Goal: Task Accomplishment & Management: Use online tool/utility

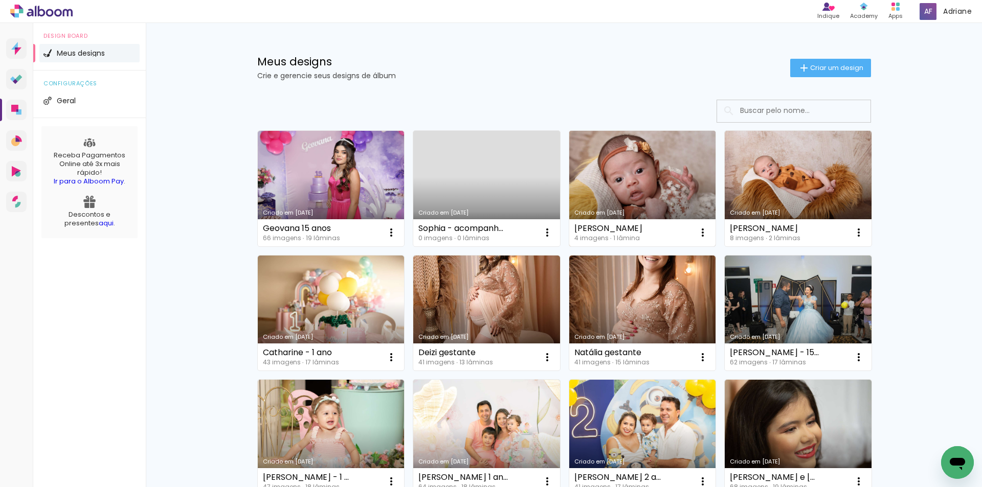
click at [651, 177] on link "Criado em [DATE]" at bounding box center [642, 189] width 147 height 116
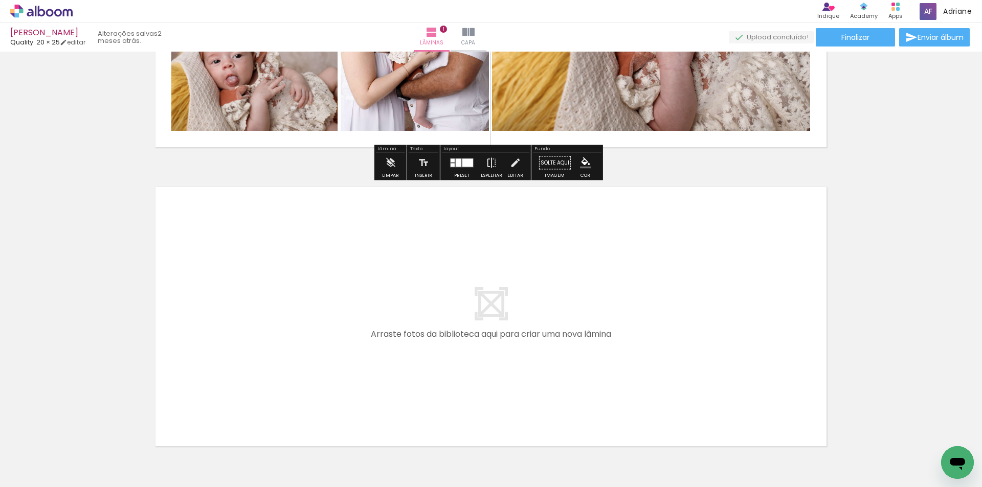
scroll to position [256, 0]
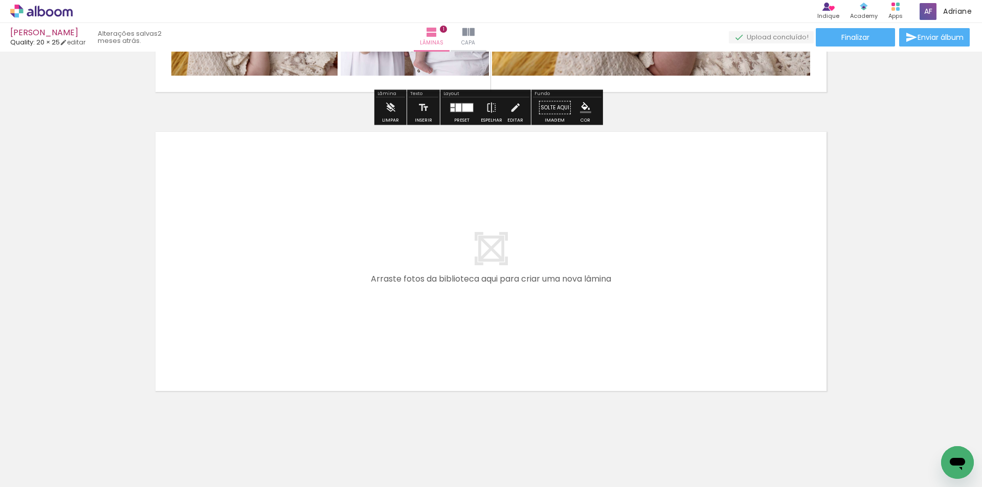
click at [37, 468] on span "Adicionar Fotos" at bounding box center [36, 473] width 31 height 11
click at [0, 0] on input "file" at bounding box center [0, 0] width 0 height 0
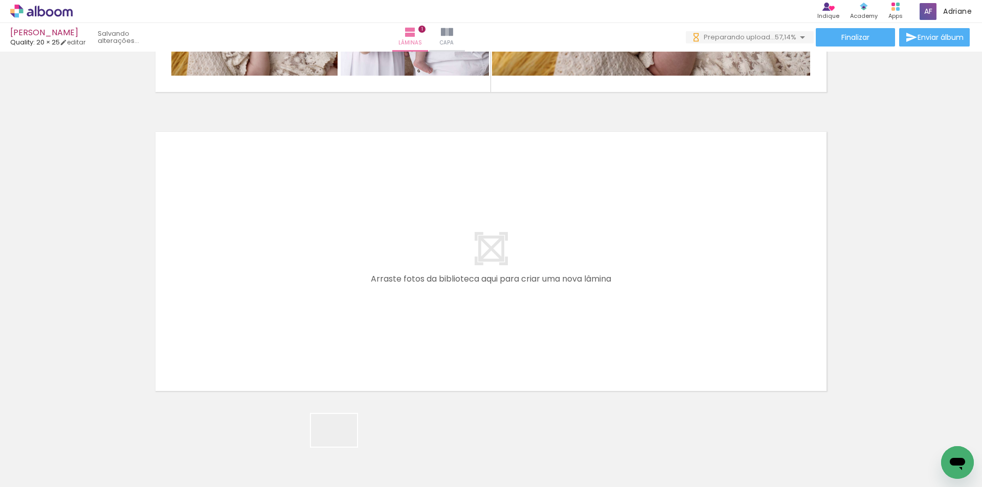
drag, startPoint x: 336, startPoint y: 453, endPoint x: 393, endPoint y: 444, distance: 58.0
click at [395, 317] on quentale-workspace at bounding box center [491, 243] width 982 height 487
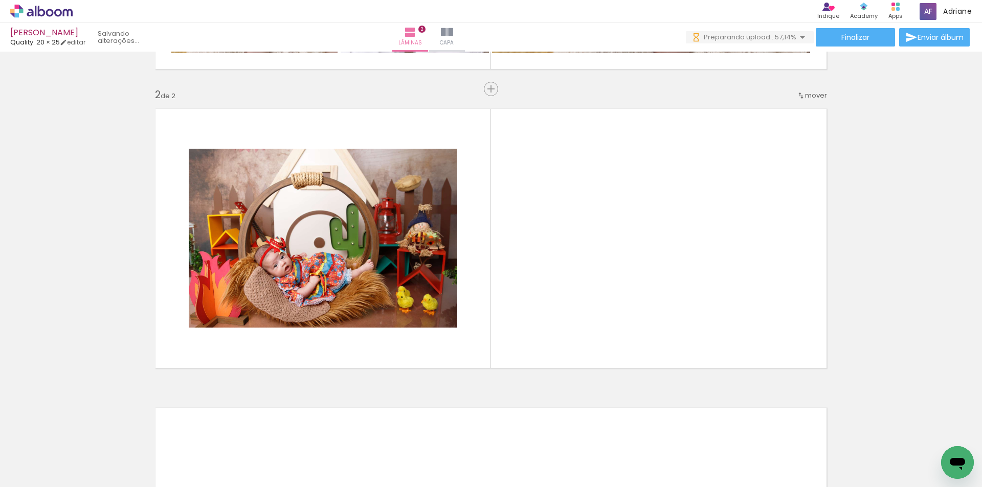
scroll to position [280, 0]
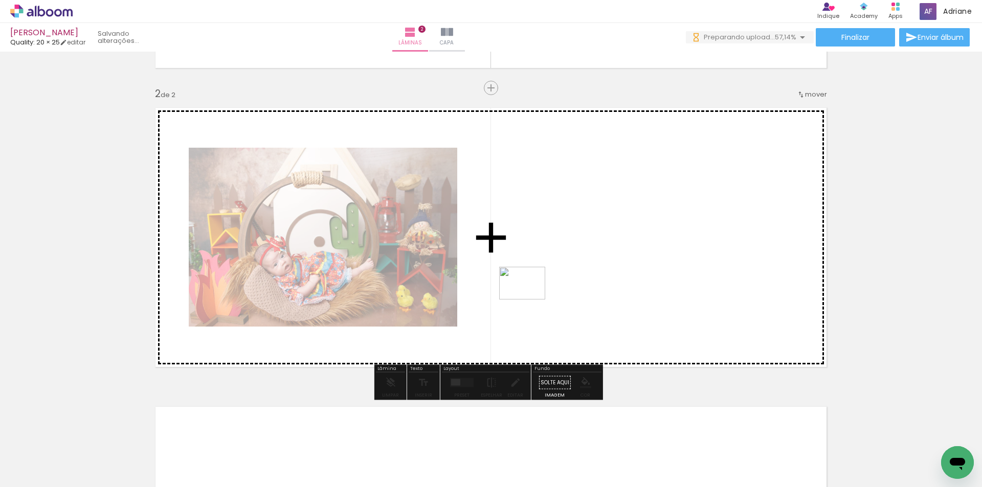
drag, startPoint x: 401, startPoint y: 454, endPoint x: 530, endPoint y: 298, distance: 203.1
click at [530, 298] on quentale-workspace at bounding box center [491, 243] width 982 height 487
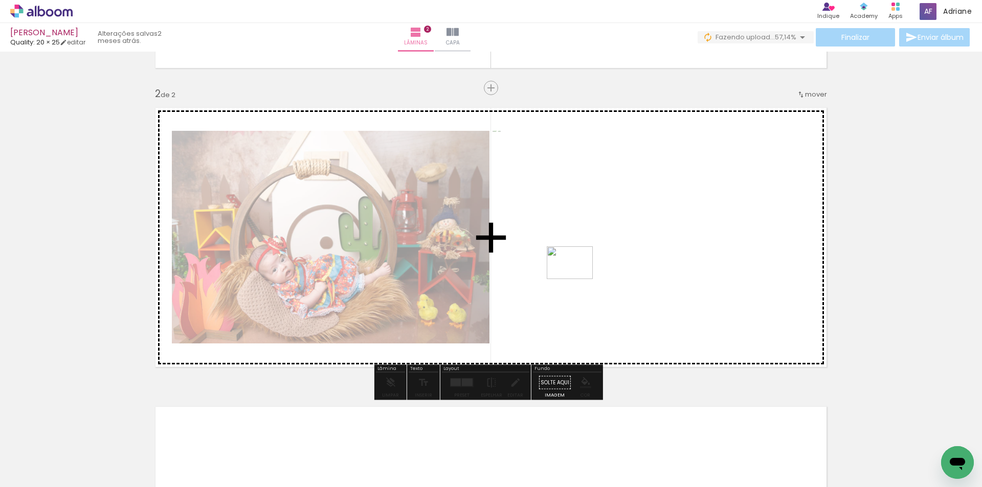
drag, startPoint x: 452, startPoint y: 457, endPoint x: 578, endPoint y: 277, distance: 219.4
click at [578, 277] on quentale-workspace at bounding box center [491, 243] width 982 height 487
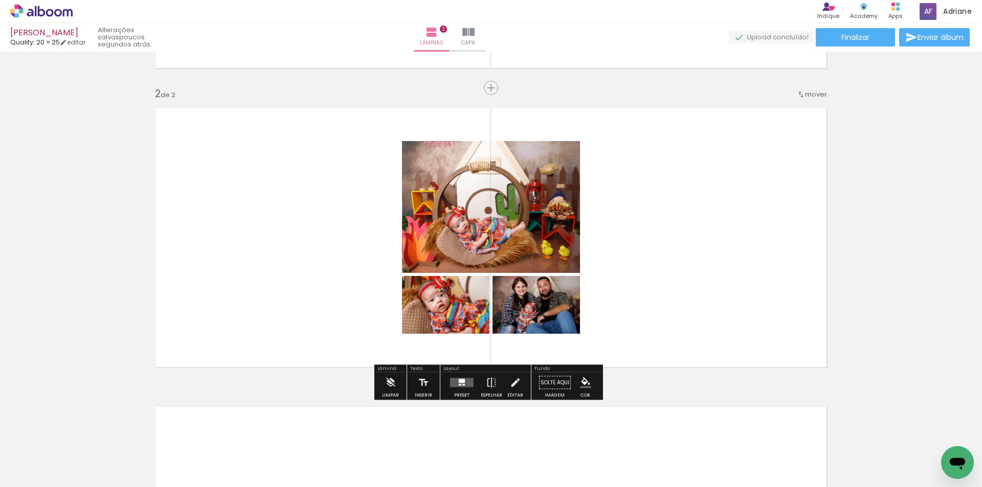
click at [41, 472] on span "Adicionar Fotos" at bounding box center [36, 473] width 31 height 11
click at [0, 0] on input "file" at bounding box center [0, 0] width 0 height 0
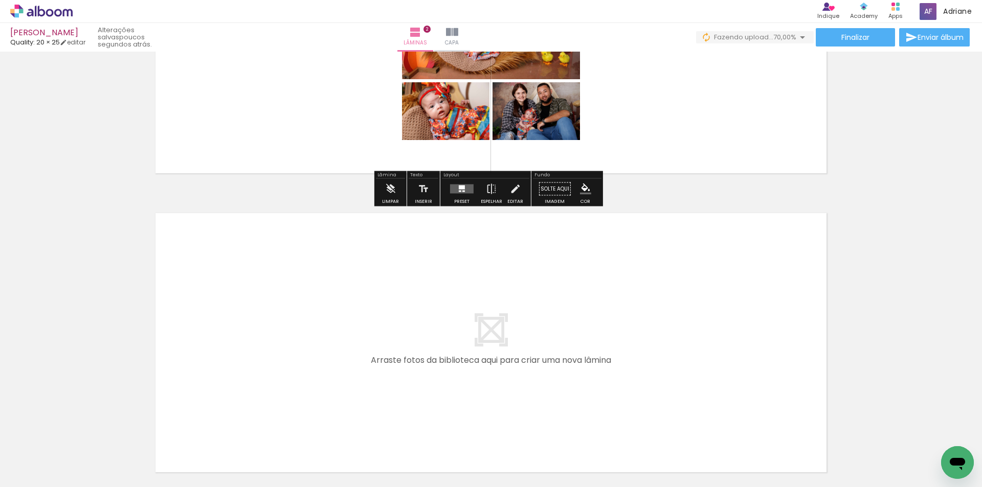
scroll to position [566, 0]
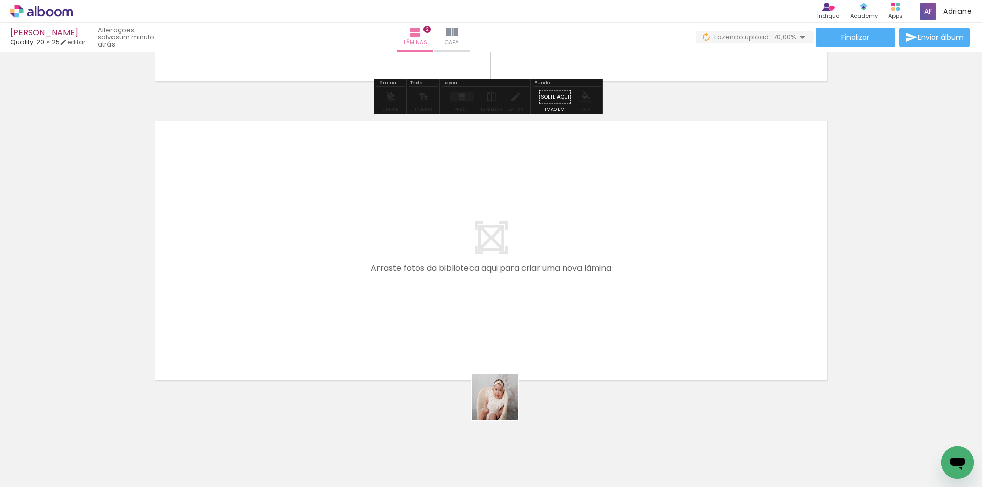
drag, startPoint x: 500, startPoint y: 452, endPoint x: 495, endPoint y: 313, distance: 138.7
click at [495, 313] on quentale-workspace at bounding box center [491, 243] width 982 height 487
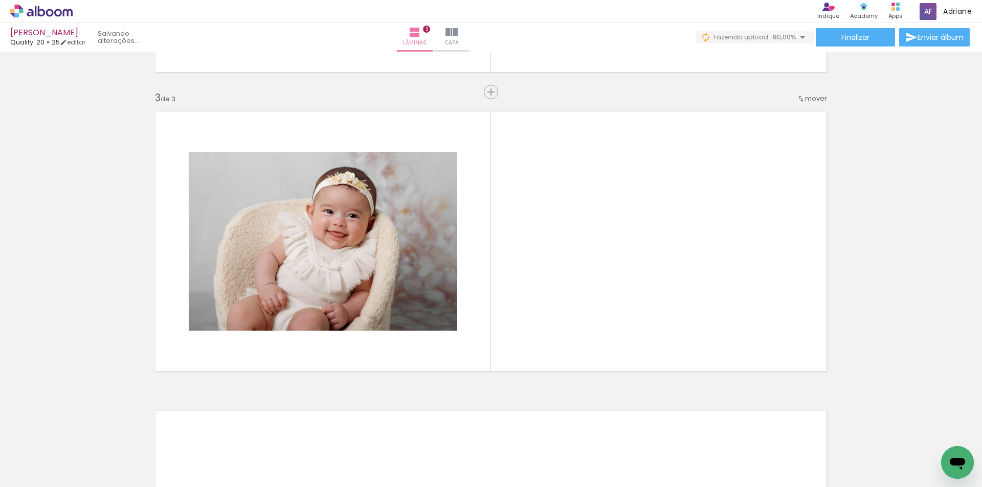
scroll to position [579, 0]
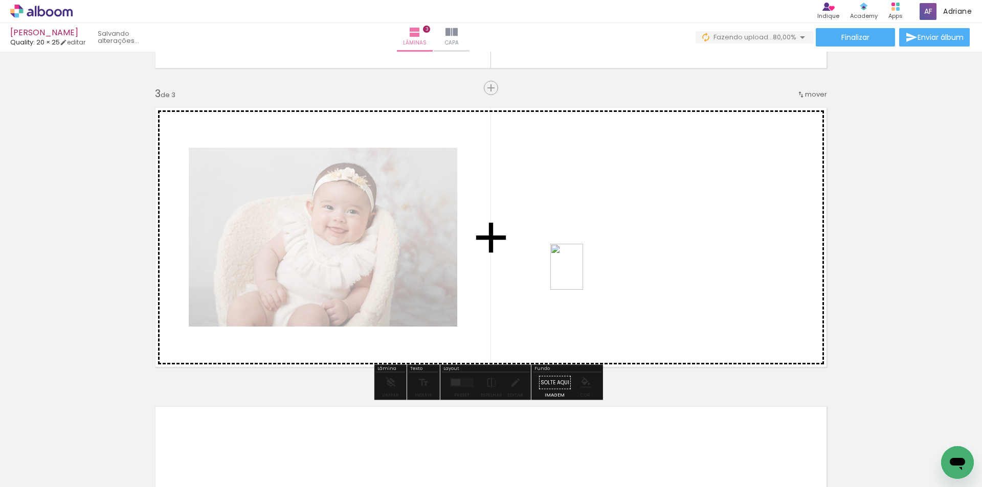
drag, startPoint x: 564, startPoint y: 452, endPoint x: 581, endPoint y: 275, distance: 177.8
click at [581, 275] on quentale-workspace at bounding box center [491, 243] width 982 height 487
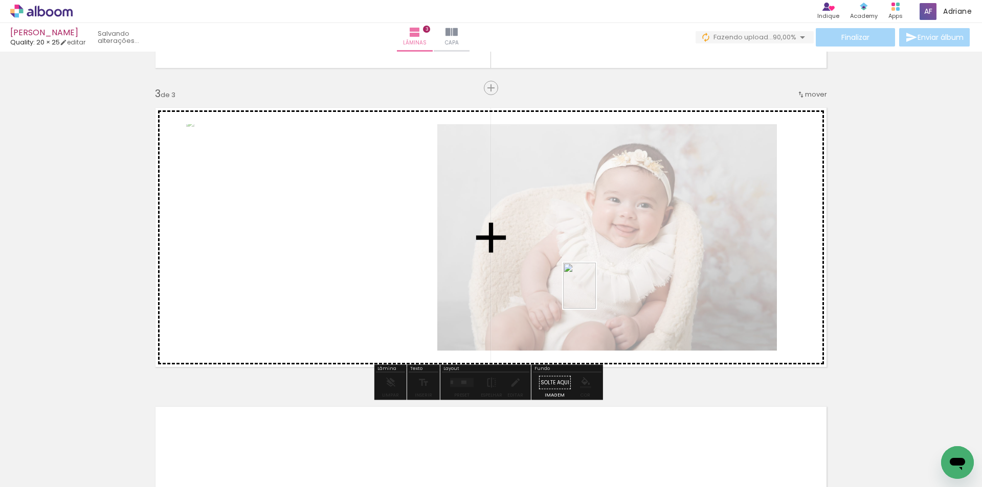
drag, startPoint x: 617, startPoint y: 445, endPoint x: 579, endPoint y: 263, distance: 186.2
click at [579, 263] on quentale-workspace at bounding box center [491, 243] width 982 height 487
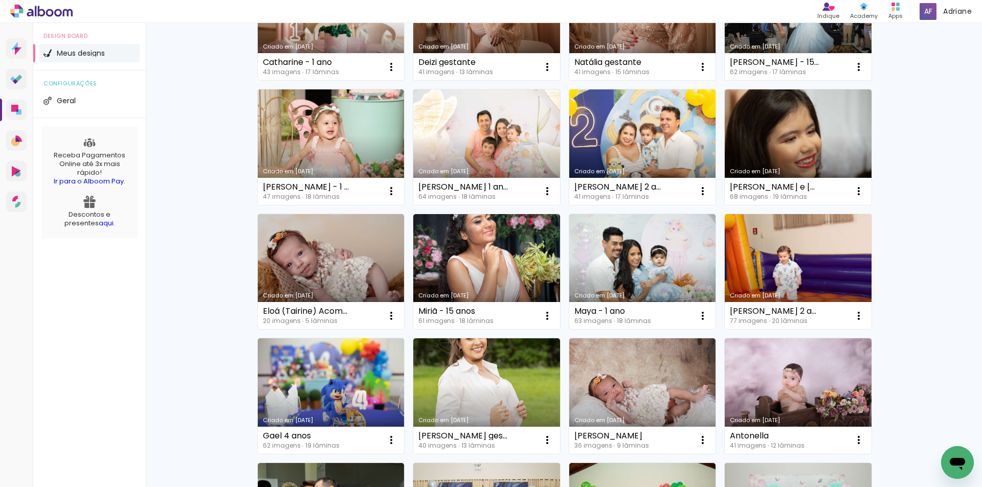
scroll to position [307, 0]
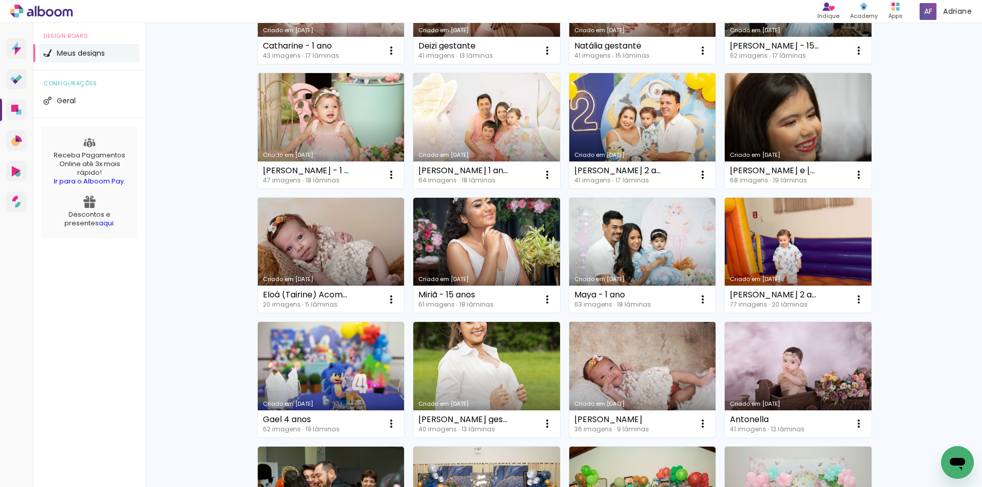
click at [633, 369] on link "Criado em [DATE]" at bounding box center [642, 380] width 147 height 116
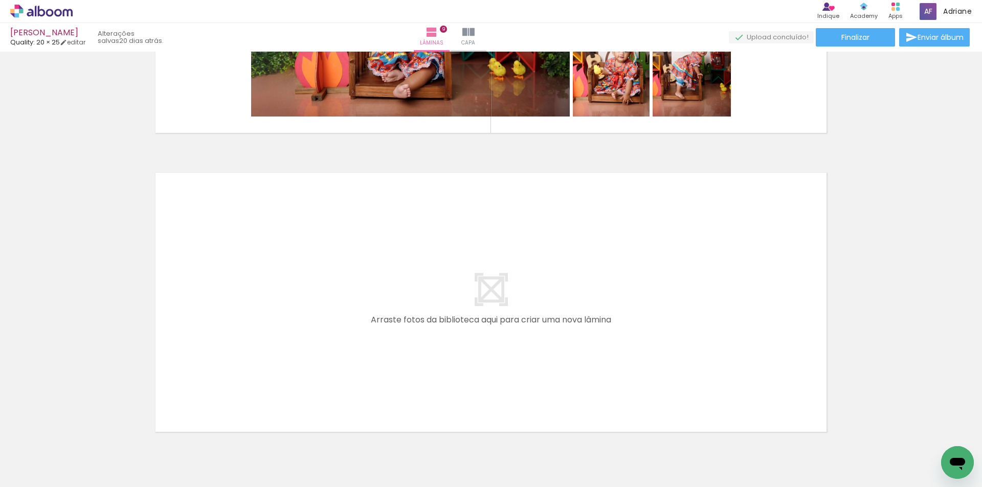
scroll to position [2660, 0]
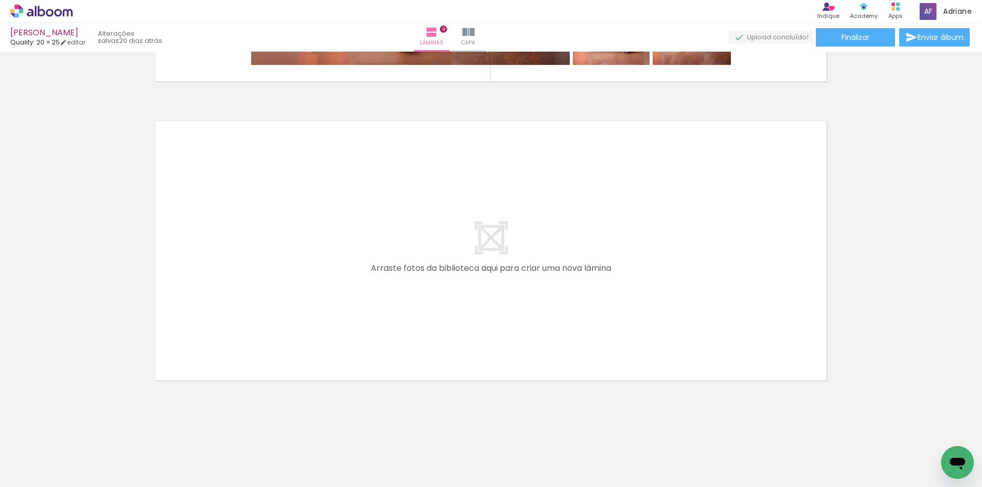
click at [38, 473] on span "Adicionar Fotos" at bounding box center [36, 473] width 31 height 11
click at [0, 0] on input "file" at bounding box center [0, 0] width 0 height 0
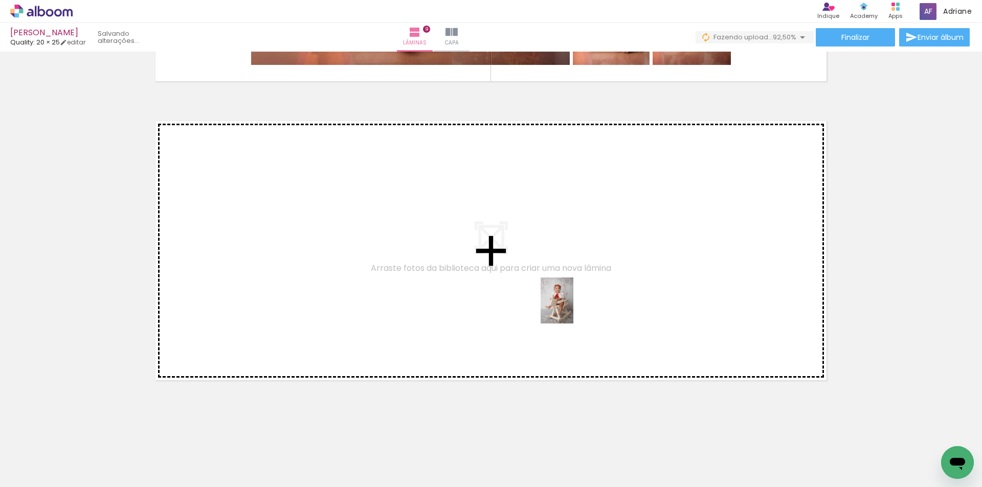
drag, startPoint x: 776, startPoint y: 459, endPoint x: 571, endPoint y: 308, distance: 254.3
click at [571, 308] on quentale-workspace at bounding box center [491, 243] width 982 height 487
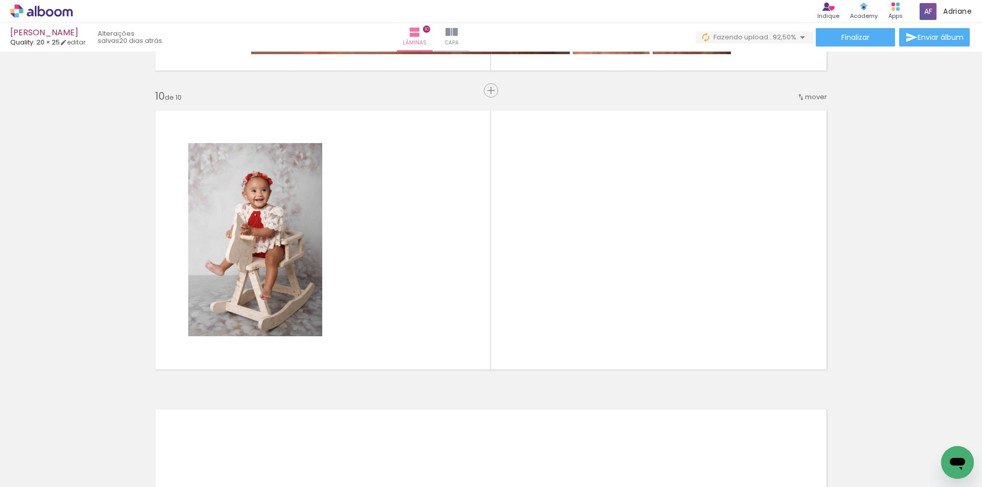
scroll to position [2674, 0]
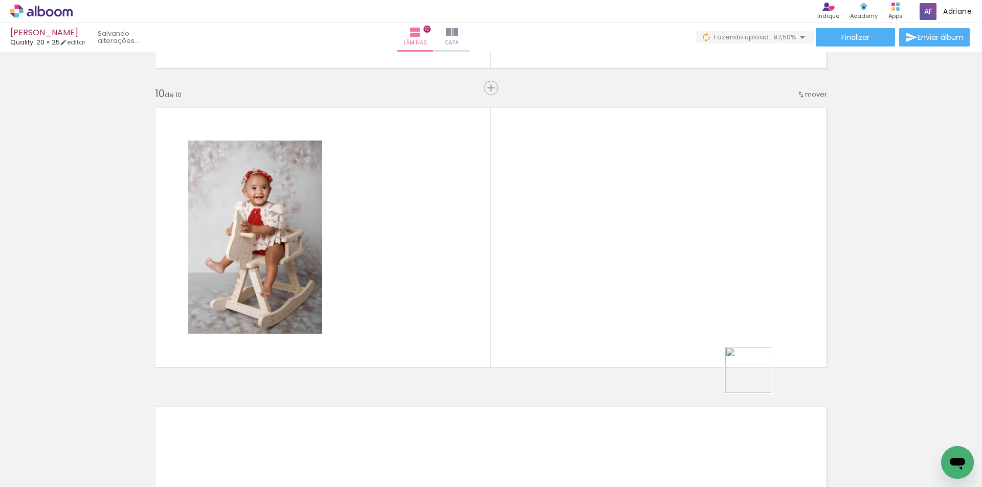
drag, startPoint x: 826, startPoint y: 460, endPoint x: 836, endPoint y: 421, distance: 40.6
click at [671, 304] on quentale-workspace at bounding box center [491, 243] width 982 height 487
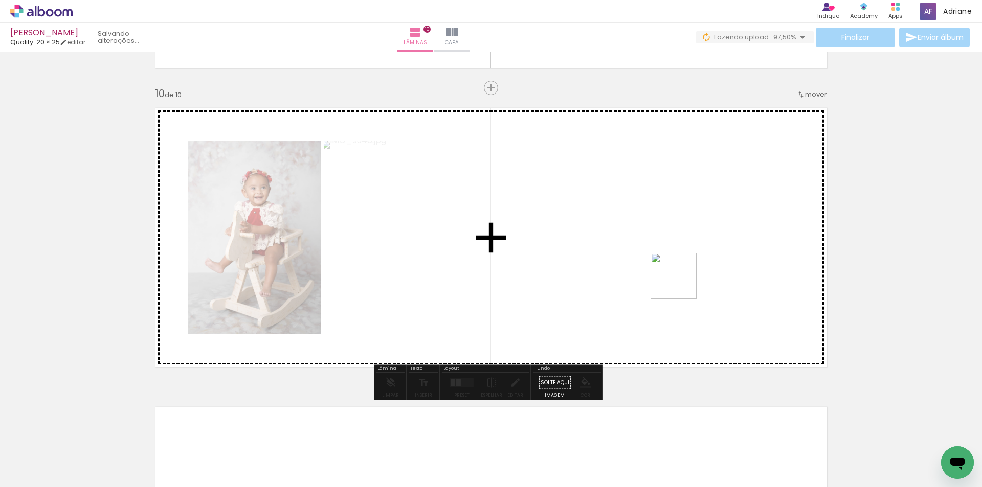
drag, startPoint x: 885, startPoint y: 443, endPoint x: 846, endPoint y: 424, distance: 43.2
click at [680, 283] on quentale-workspace at bounding box center [491, 243] width 982 height 487
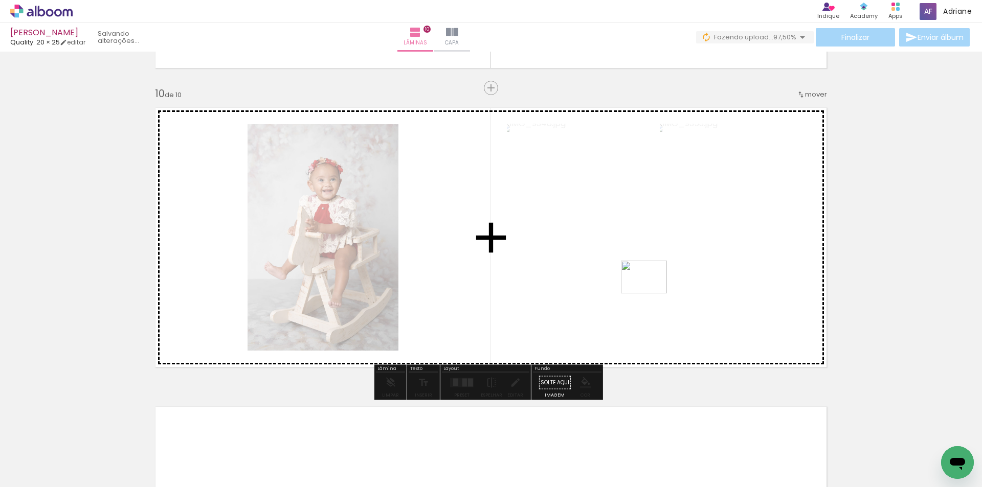
drag, startPoint x: 933, startPoint y: 460, endPoint x: 652, endPoint y: 292, distance: 328.1
click at [652, 292] on quentale-workspace at bounding box center [491, 243] width 982 height 487
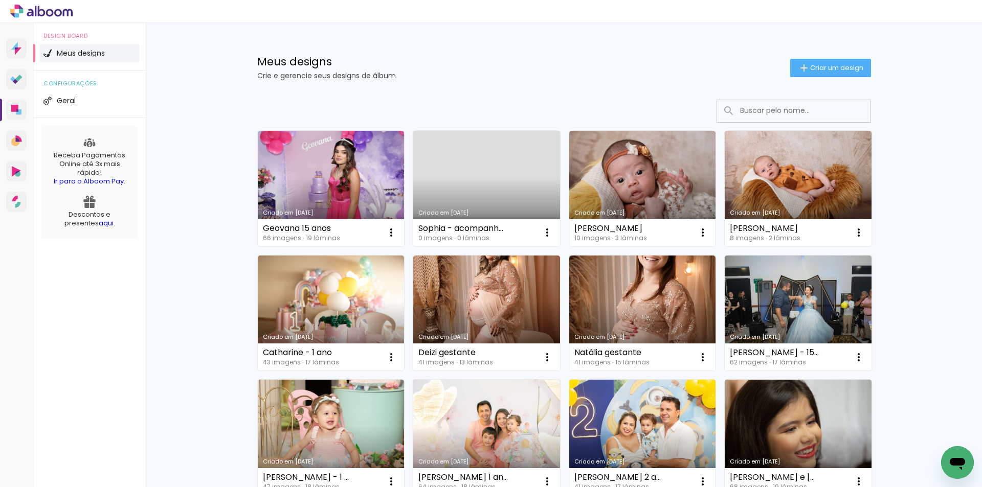
click at [519, 172] on link "Criado em [DATE]" at bounding box center [486, 189] width 147 height 116
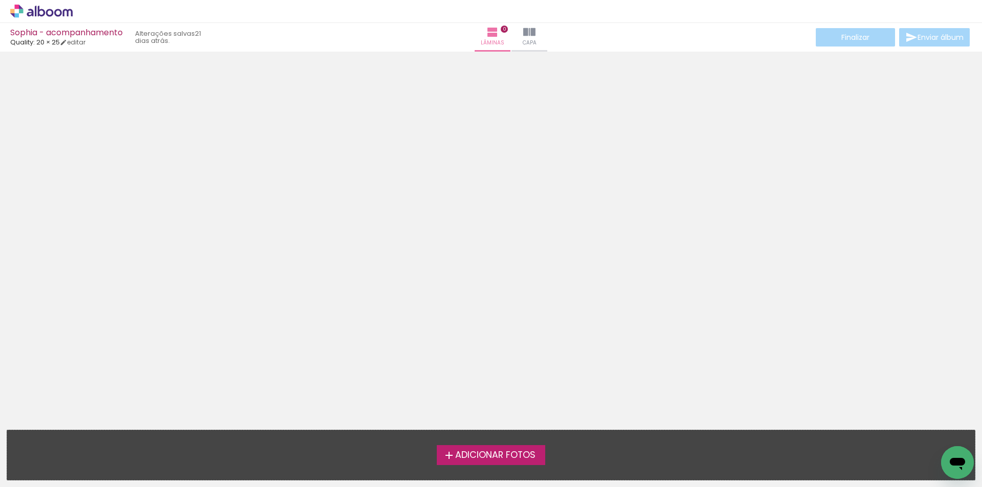
click at [502, 451] on span "Adicionar Fotos" at bounding box center [495, 455] width 80 height 9
click at [0, 0] on input "file" at bounding box center [0, 0] width 0 height 0
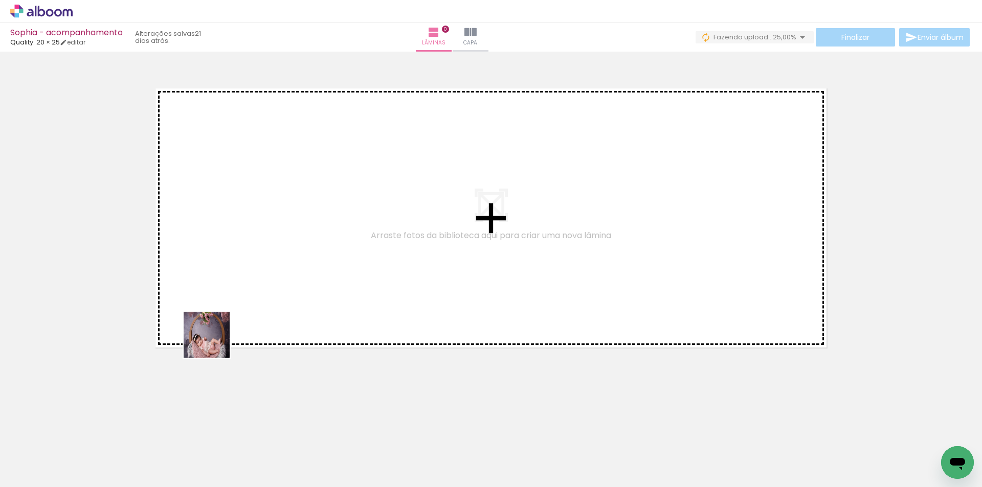
drag, startPoint x: 103, startPoint y: 448, endPoint x: 271, endPoint y: 288, distance: 231.5
click at [271, 288] on quentale-workspace at bounding box center [491, 243] width 982 height 487
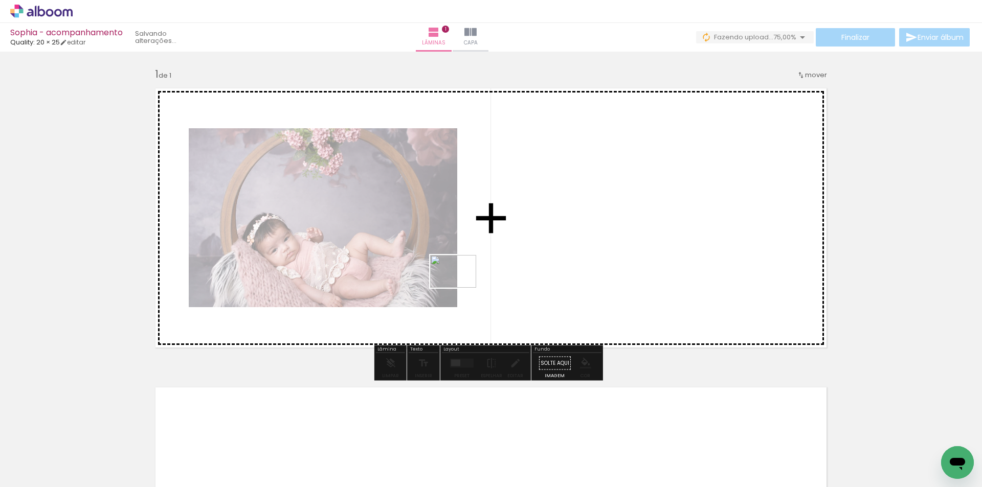
drag, startPoint x: 164, startPoint y: 464, endPoint x: 337, endPoint y: 400, distance: 183.9
click at [478, 277] on quentale-workspace at bounding box center [491, 243] width 982 height 487
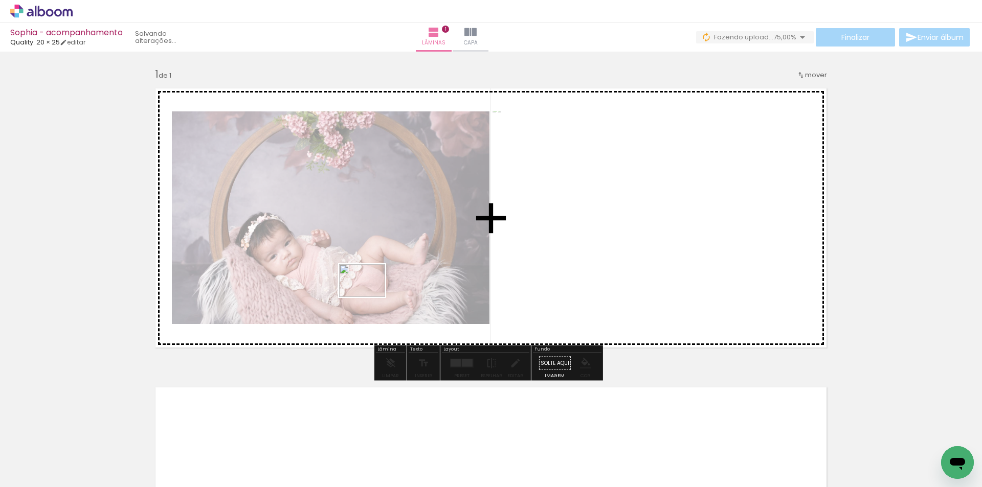
drag, startPoint x: 227, startPoint y: 453, endPoint x: 371, endPoint y: 294, distance: 215.5
click at [371, 294] on quentale-workspace at bounding box center [491, 243] width 982 height 487
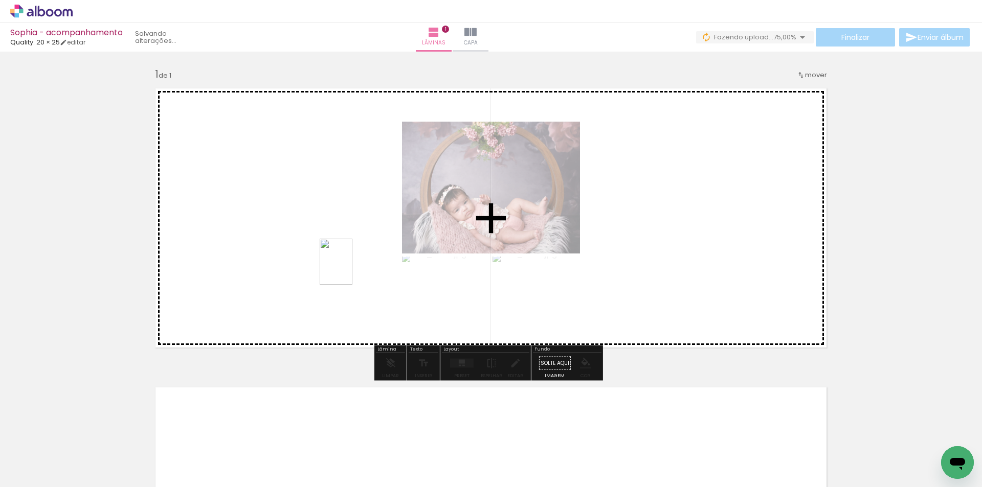
drag, startPoint x: 276, startPoint y: 456, endPoint x: 353, endPoint y: 256, distance: 214.4
click at [353, 256] on quentale-workspace at bounding box center [491, 243] width 982 height 487
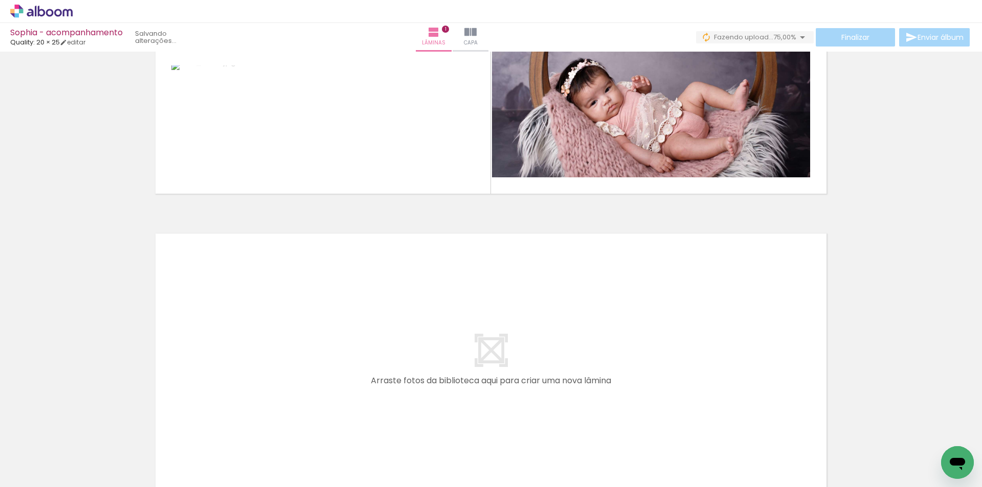
scroll to position [153, 0]
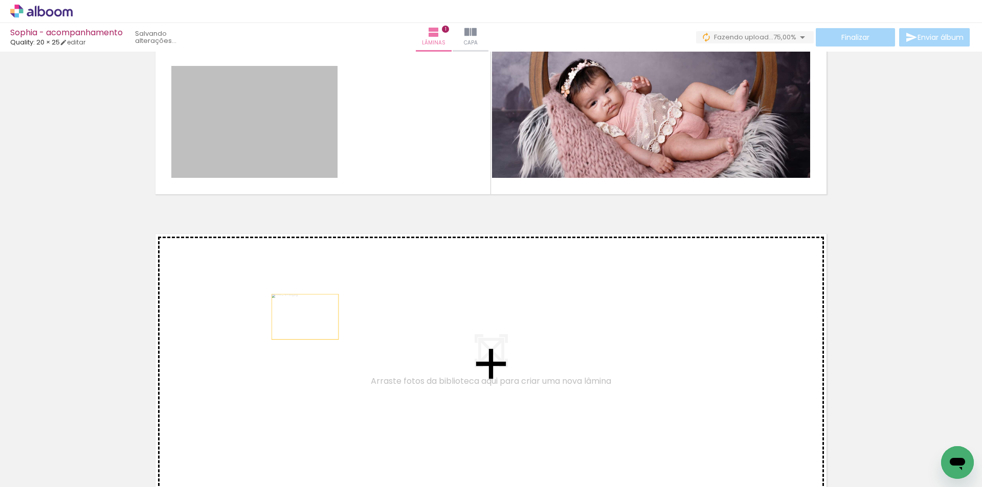
drag, startPoint x: 286, startPoint y: 118, endPoint x: 304, endPoint y: 333, distance: 216.1
click at [304, 333] on div "Inserir lâmina 1 de 1" at bounding box center [491, 201] width 982 height 599
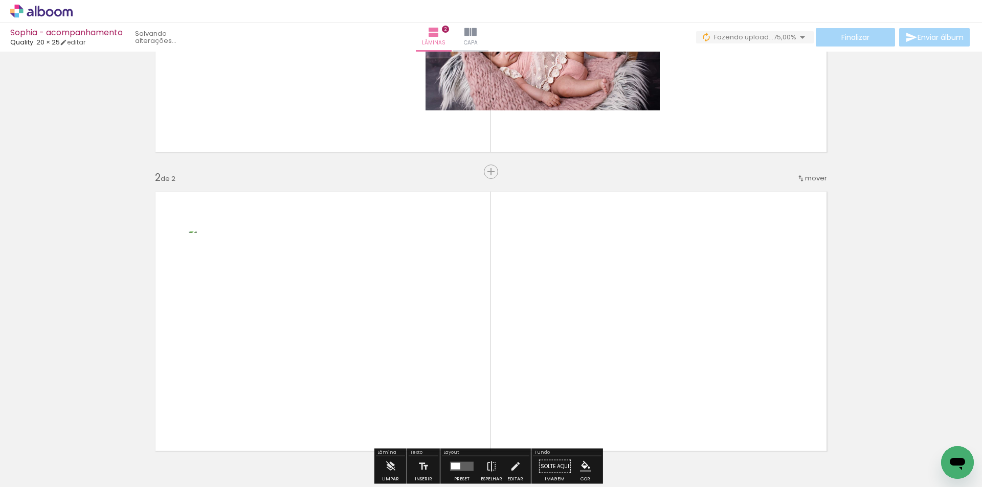
scroll to position [178, 0]
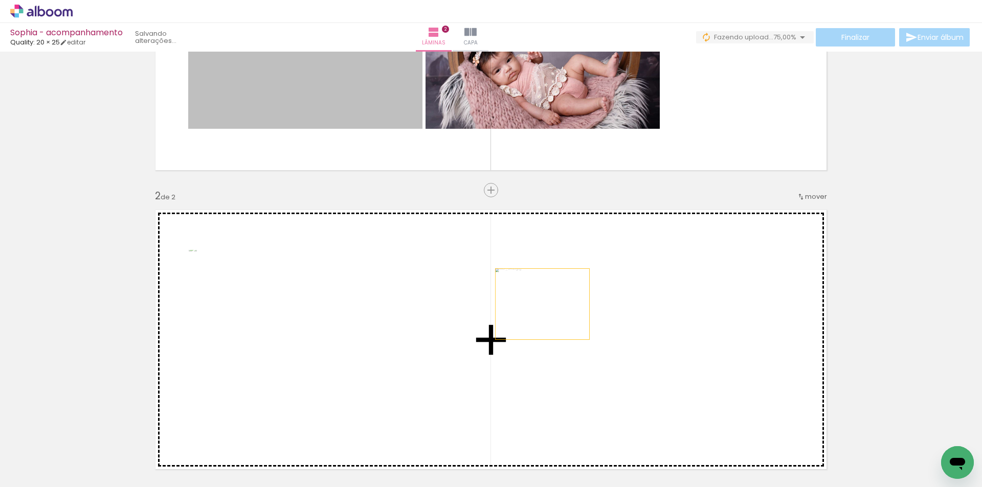
drag, startPoint x: 377, startPoint y: 98, endPoint x: 437, endPoint y: 159, distance: 85.7
click at [541, 306] on div "Inserir lâmina 1 de 2 Inserir lâmina 2 de 2" at bounding box center [491, 327] width 982 height 898
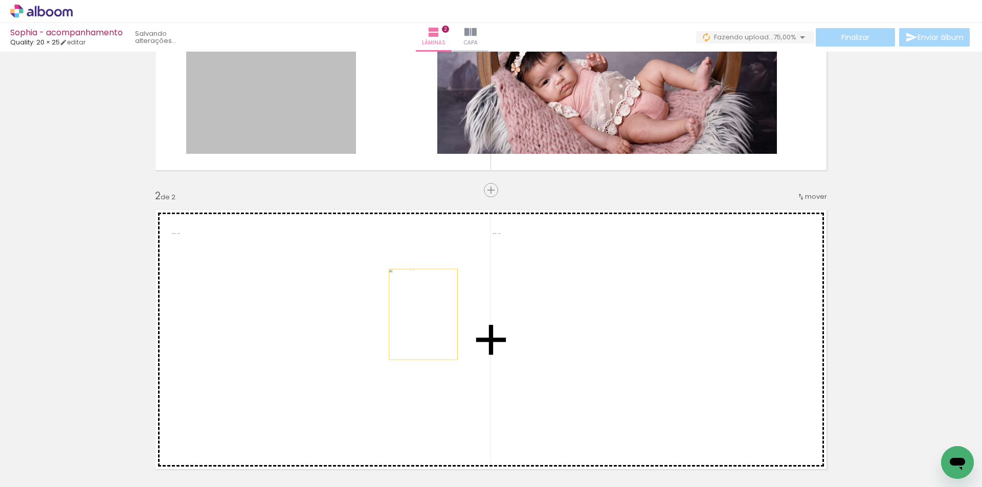
drag, startPoint x: 311, startPoint y: 94, endPoint x: 425, endPoint y: 297, distance: 232.7
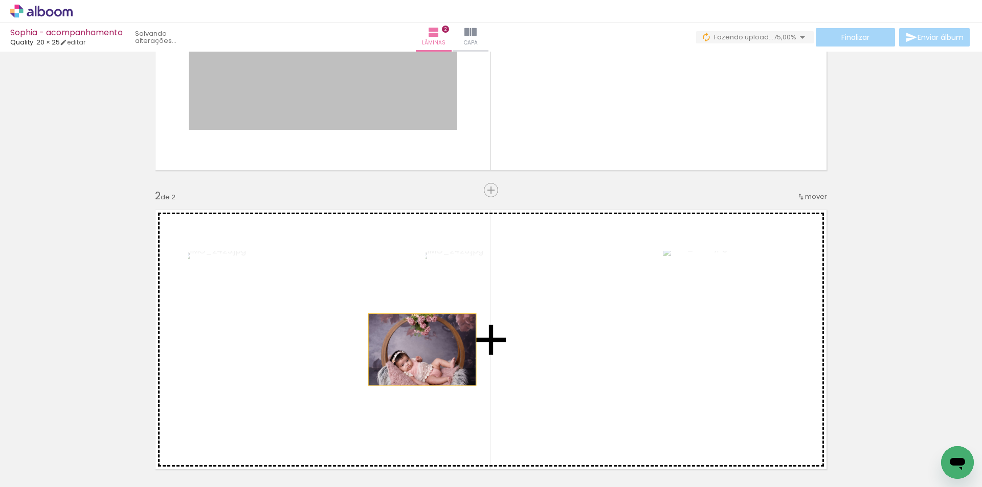
drag, startPoint x: 392, startPoint y: 94, endPoint x: 418, endPoint y: 350, distance: 257.1
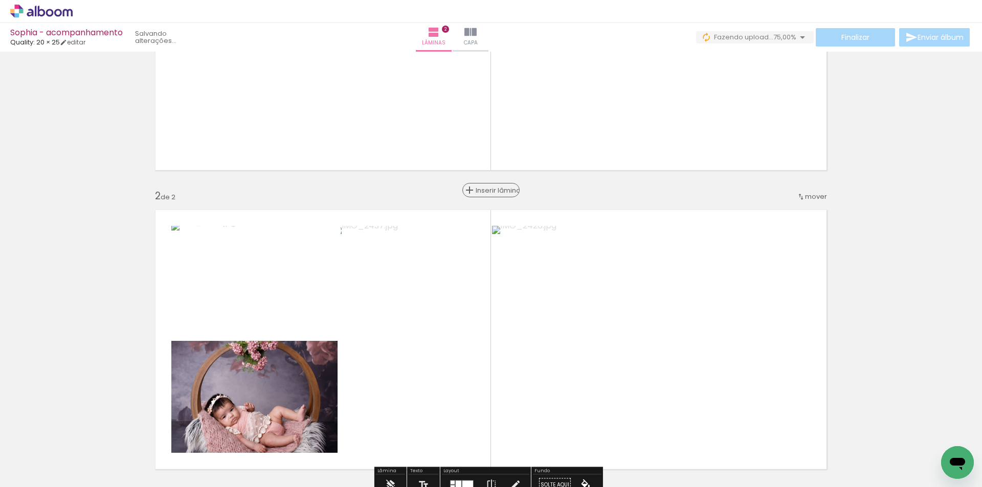
click at [488, 187] on span "Inserir lâmina" at bounding box center [496, 190] width 40 height 7
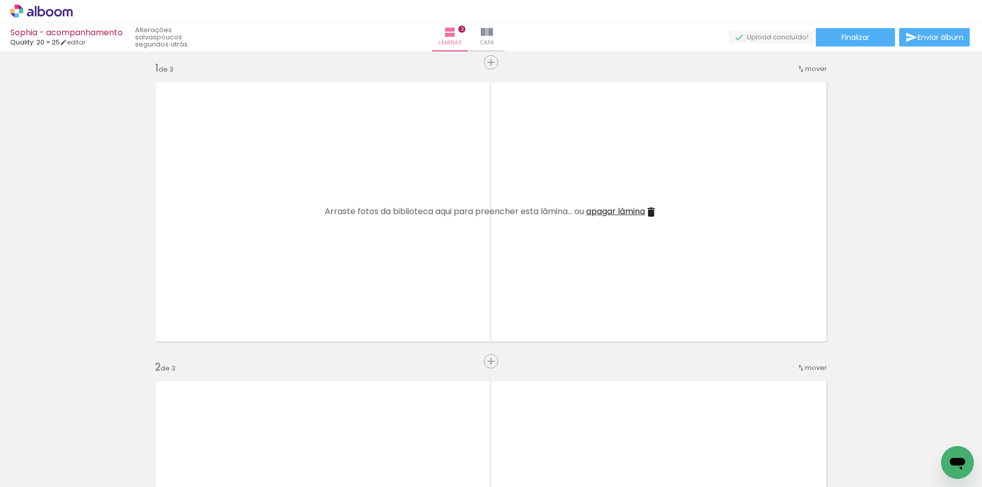
scroll to position [0, 0]
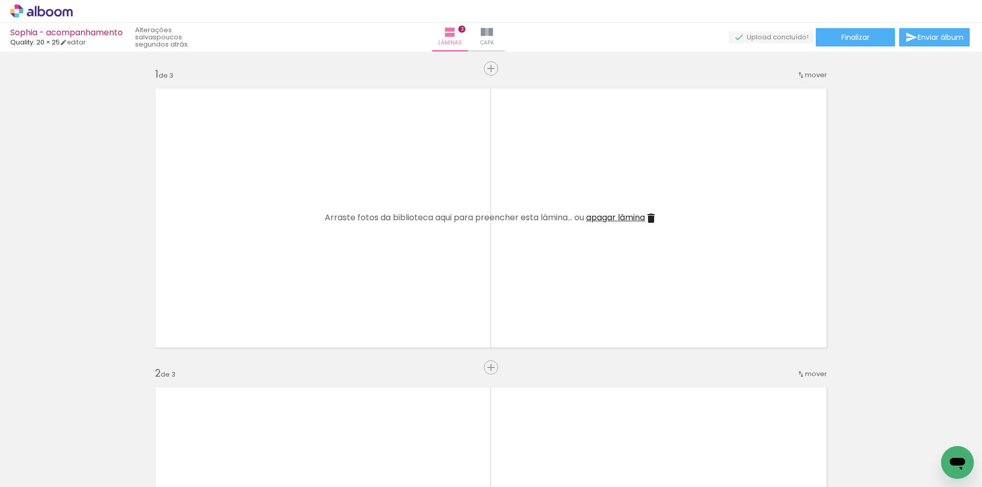
click at [25, 473] on span "Adicionar Fotos" at bounding box center [36, 473] width 31 height 11
click at [0, 0] on input "file" at bounding box center [0, 0] width 0 height 0
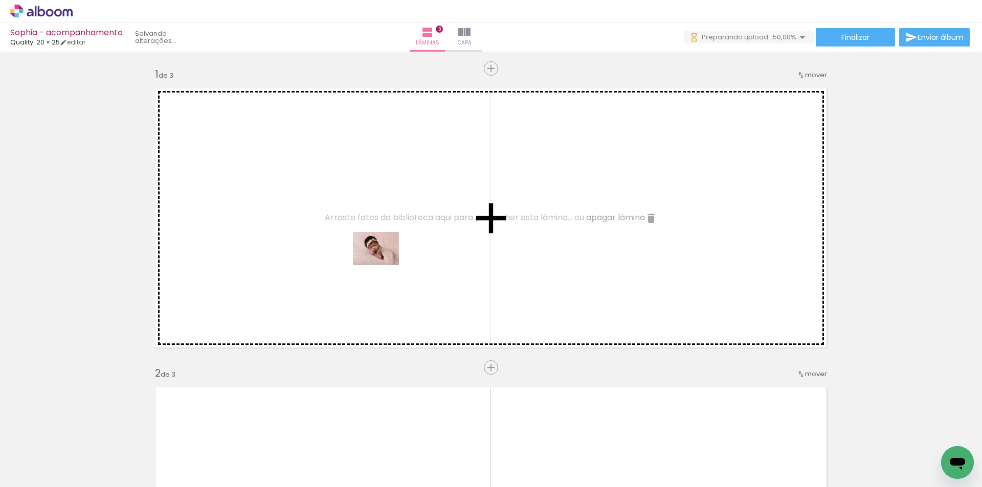
drag, startPoint x: 338, startPoint y: 430, endPoint x: 384, endPoint y: 263, distance: 173.0
click at [384, 263] on quentale-workspace at bounding box center [491, 243] width 982 height 487
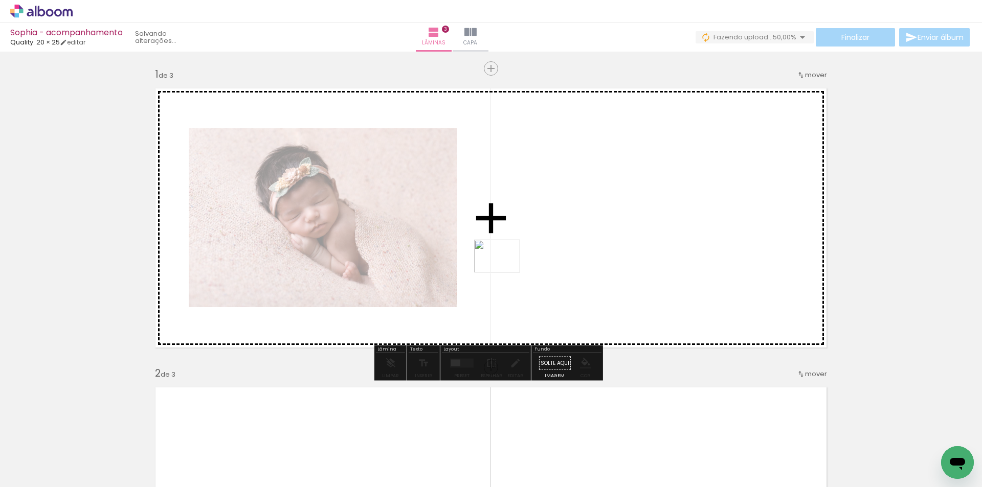
drag, startPoint x: 384, startPoint y: 449, endPoint x: 477, endPoint y: 443, distance: 93.8
click at [510, 261] on quentale-workspace at bounding box center [491, 243] width 982 height 487
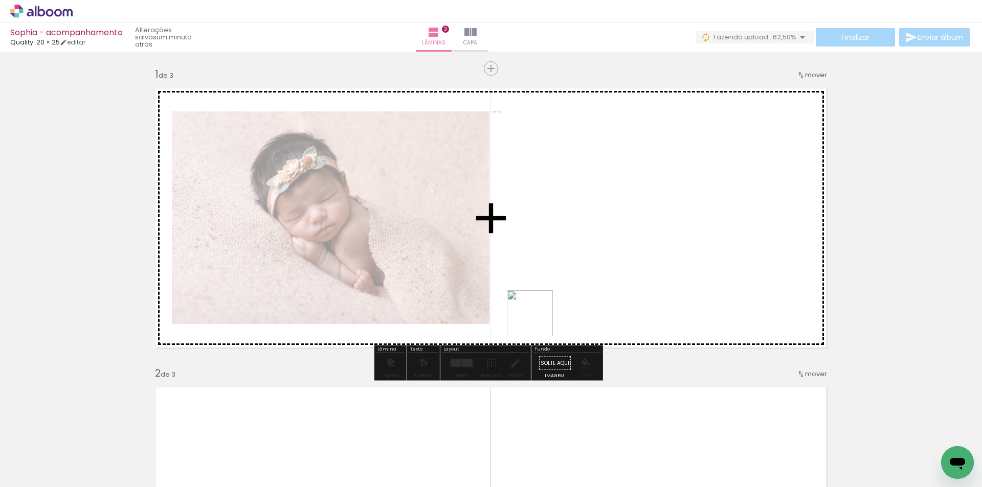
drag, startPoint x: 453, startPoint y: 458, endPoint x: 523, endPoint y: 445, distance: 71.3
click at [562, 275] on quentale-workspace at bounding box center [491, 243] width 982 height 487
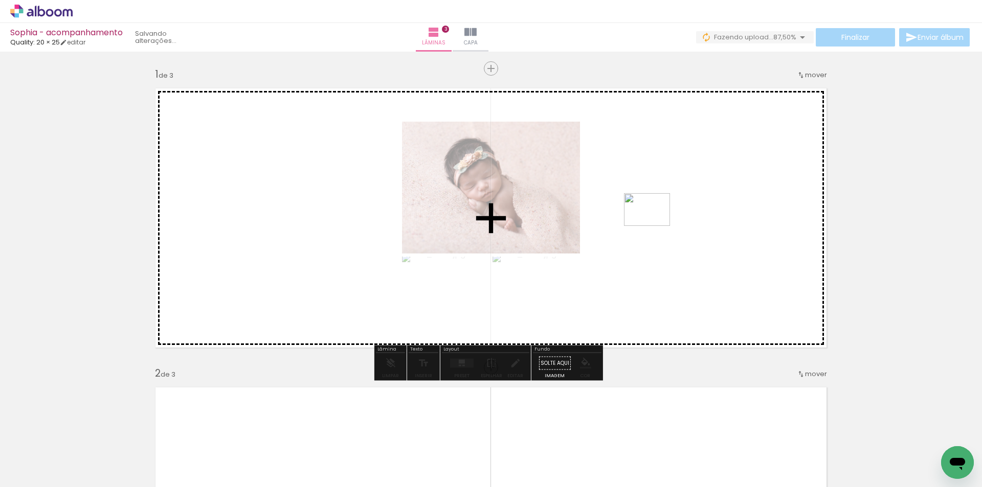
drag, startPoint x: 509, startPoint y: 462, endPoint x: 655, endPoint y: 224, distance: 279.4
click at [655, 224] on quentale-workspace at bounding box center [491, 243] width 982 height 487
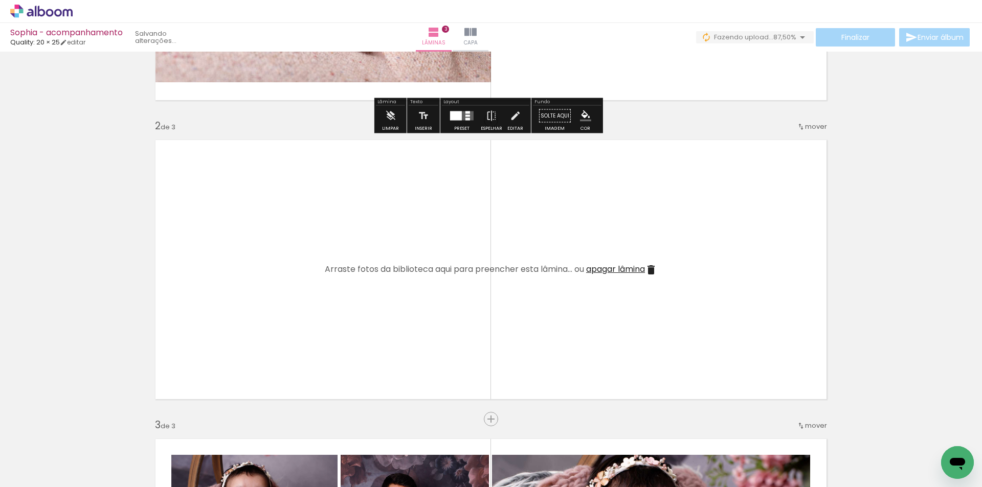
scroll to position [307, 0]
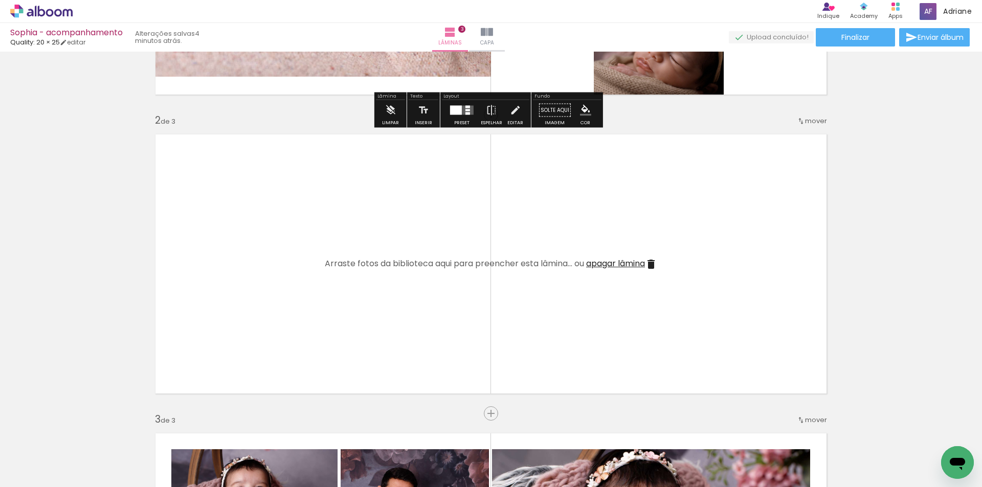
scroll to position [307, 0]
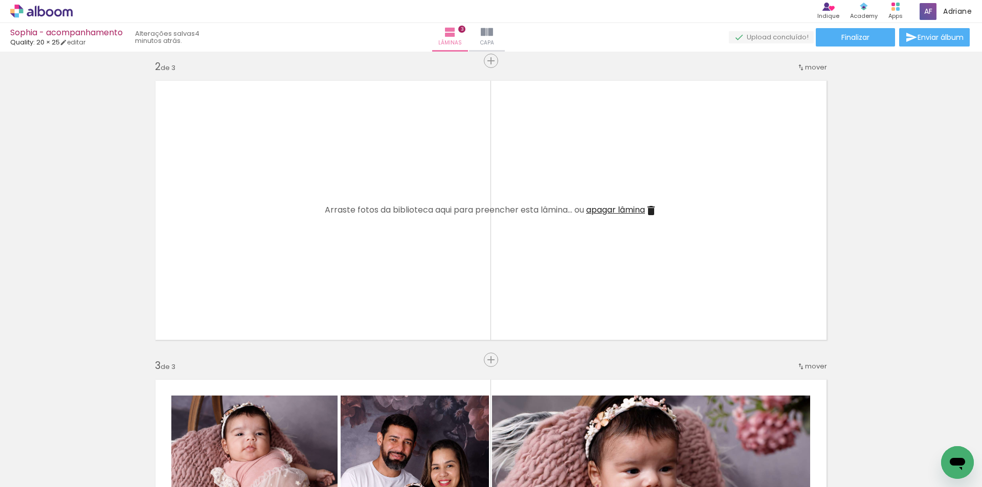
click at [31, 472] on span "Adicionar Fotos" at bounding box center [36, 473] width 31 height 11
click at [0, 0] on input "file" at bounding box center [0, 0] width 0 height 0
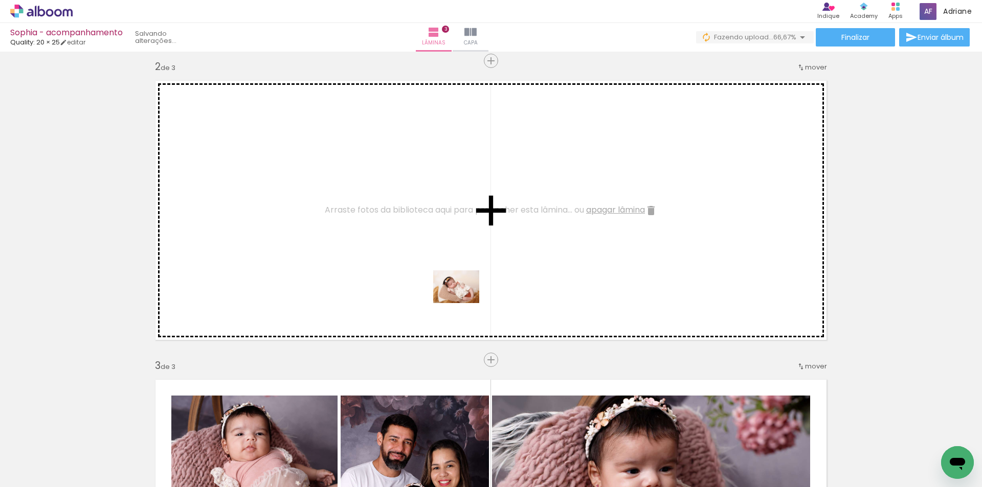
drag, startPoint x: 567, startPoint y: 455, endPoint x: 464, endPoint y: 301, distance: 184.7
click at [464, 301] on quentale-workspace at bounding box center [491, 243] width 982 height 487
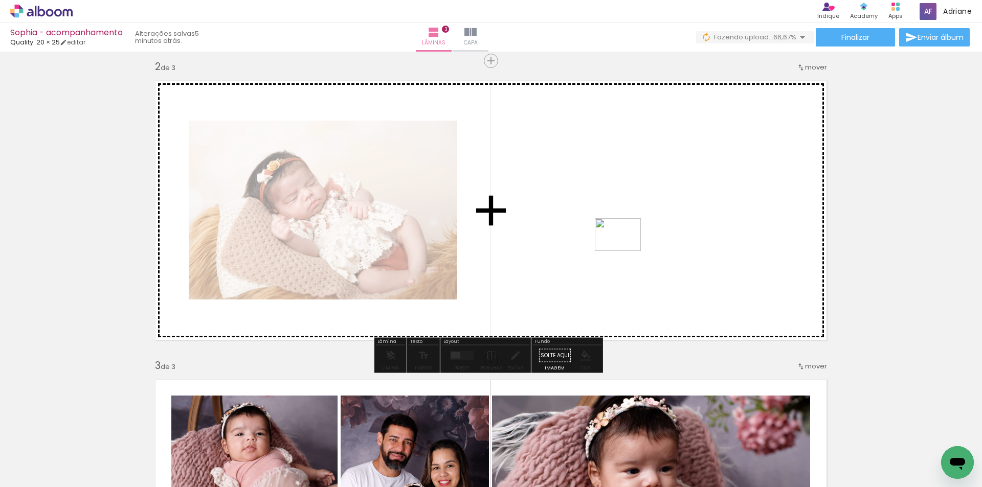
drag, startPoint x: 627, startPoint y: 453, endPoint x: 626, endPoint y: 249, distance: 203.6
click at [626, 249] on quentale-workspace at bounding box center [491, 243] width 982 height 487
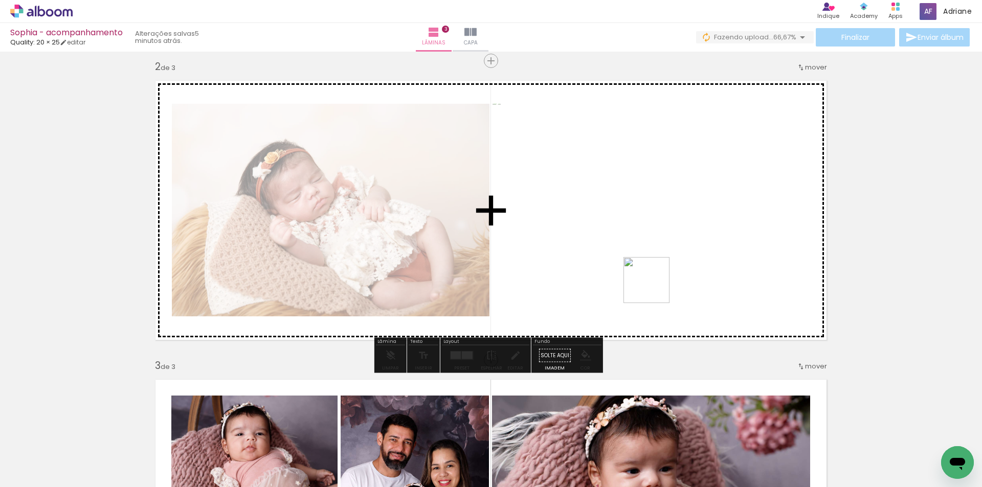
drag, startPoint x: 682, startPoint y: 449, endPoint x: 651, endPoint y: 272, distance: 179.7
click at [651, 272] on quentale-workspace at bounding box center [491, 243] width 982 height 487
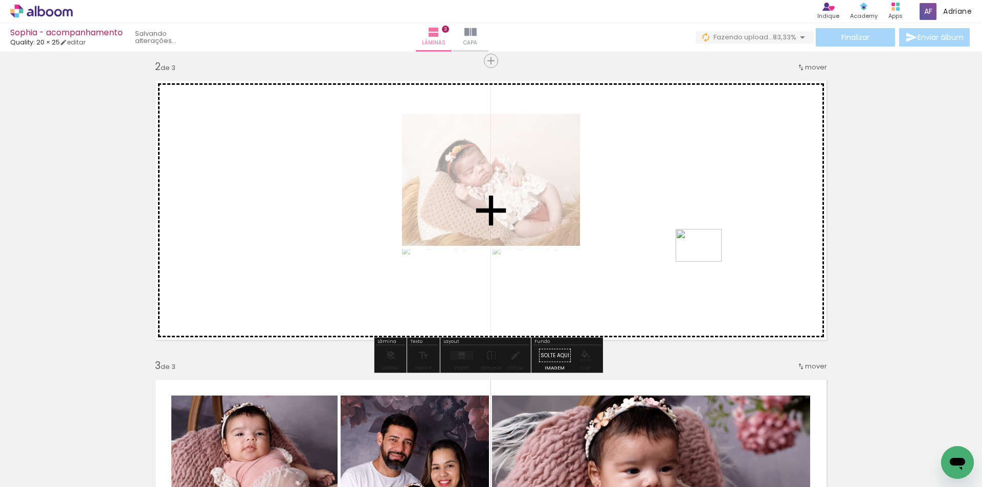
drag, startPoint x: 737, startPoint y: 455, endPoint x: 706, endPoint y: 257, distance: 200.3
click at [706, 257] on quentale-workspace at bounding box center [491, 243] width 982 height 487
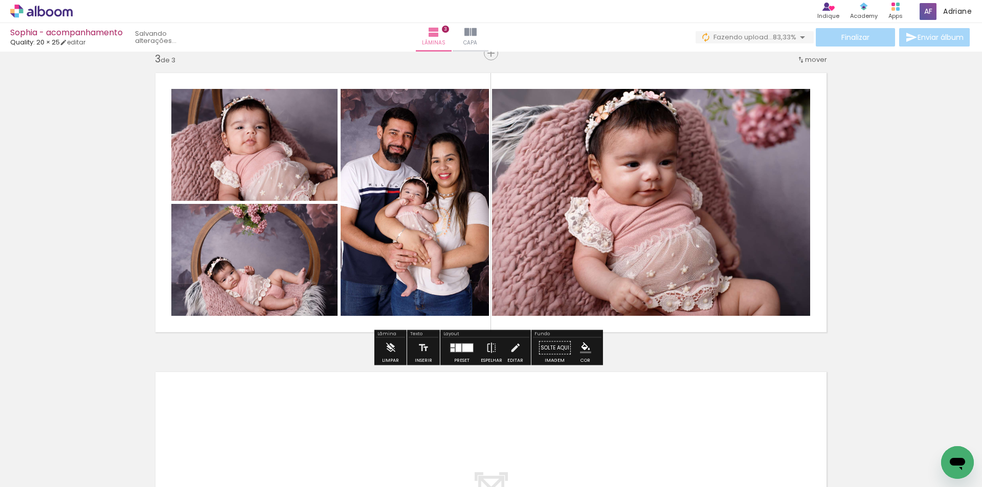
scroll to position [818, 0]
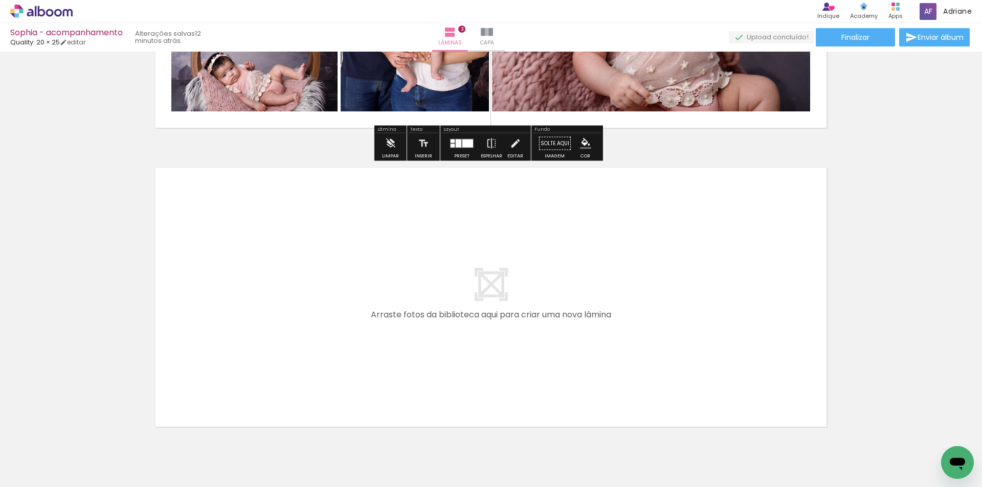
click at [35, 473] on span "Adicionar Fotos" at bounding box center [36, 473] width 31 height 11
click at [0, 0] on input "file" at bounding box center [0, 0] width 0 height 0
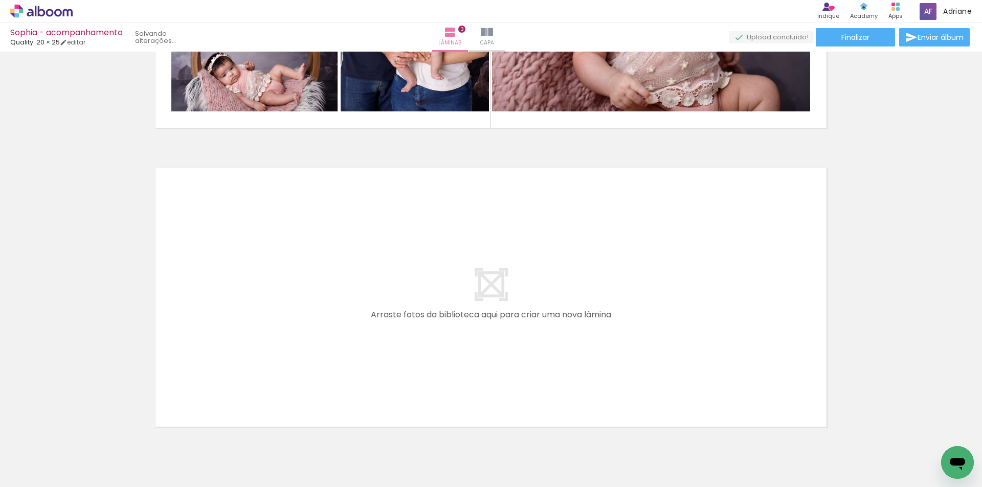
scroll to position [0, 0]
drag, startPoint x: 653, startPoint y: 479, endPoint x: 705, endPoint y: 475, distance: 52.3
click at [704, 475] on quentale-thumb at bounding box center [675, 453] width 57 height 59
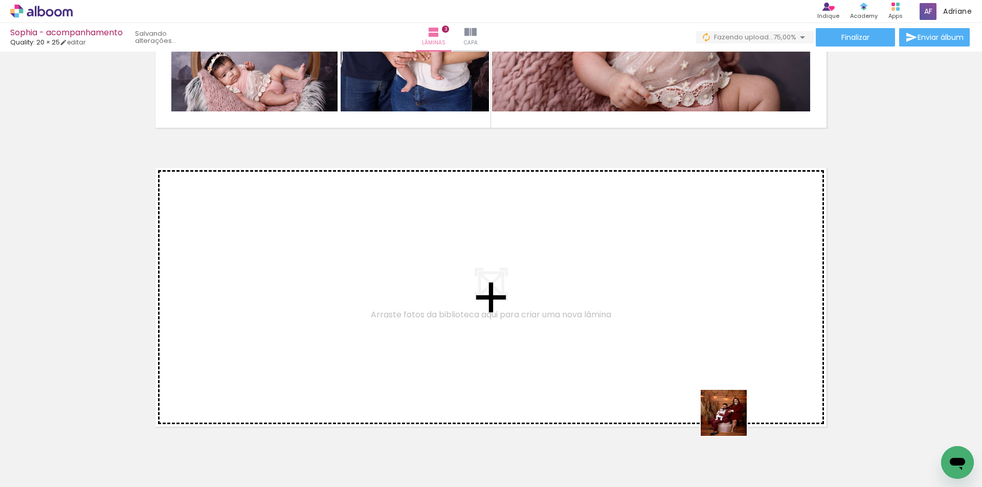
drag, startPoint x: 777, startPoint y: 459, endPoint x: 800, endPoint y: 432, distance: 35.6
click at [614, 329] on quentale-workspace at bounding box center [491, 243] width 982 height 487
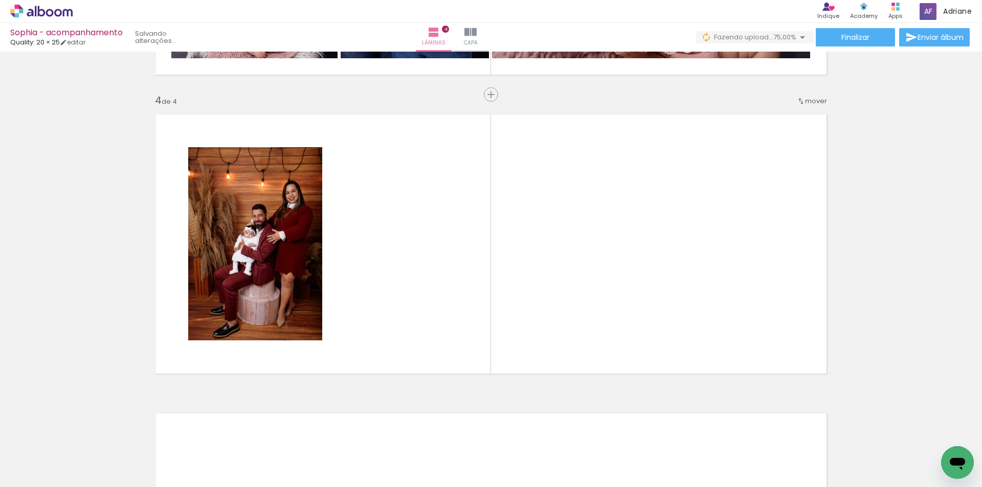
scroll to position [878, 0]
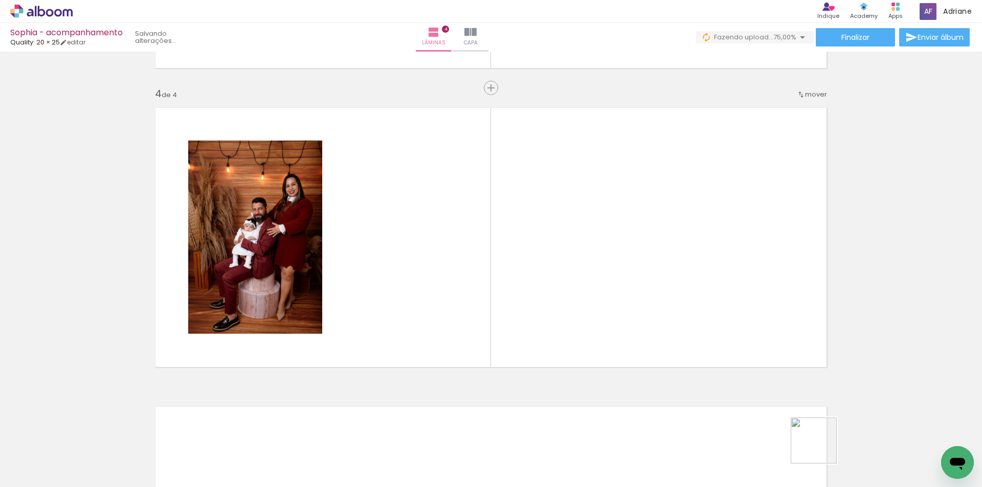
drag, startPoint x: 823, startPoint y: 453, endPoint x: 816, endPoint y: 413, distance: 40.0
click at [700, 312] on quentale-workspace at bounding box center [491, 243] width 982 height 487
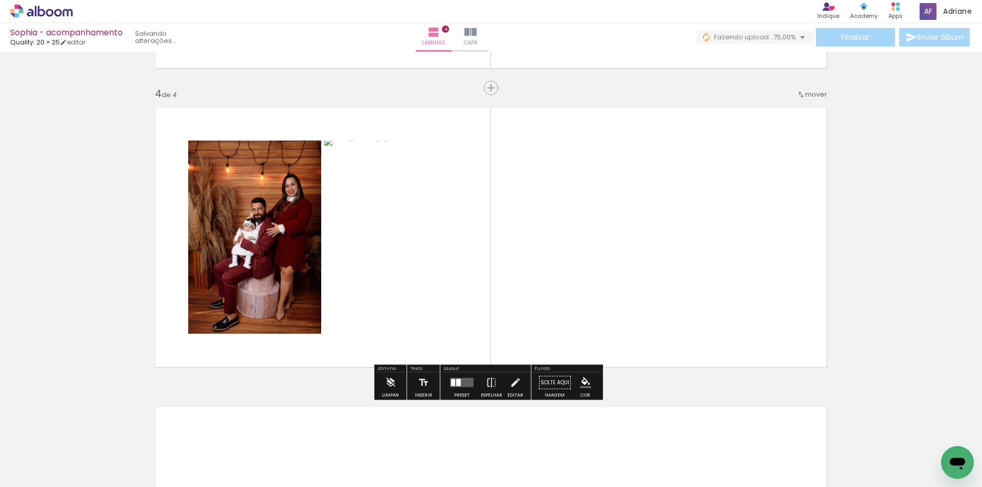
drag, startPoint x: 882, startPoint y: 443, endPoint x: 928, endPoint y: 429, distance: 48.2
click at [731, 304] on quentale-workspace at bounding box center [491, 243] width 982 height 487
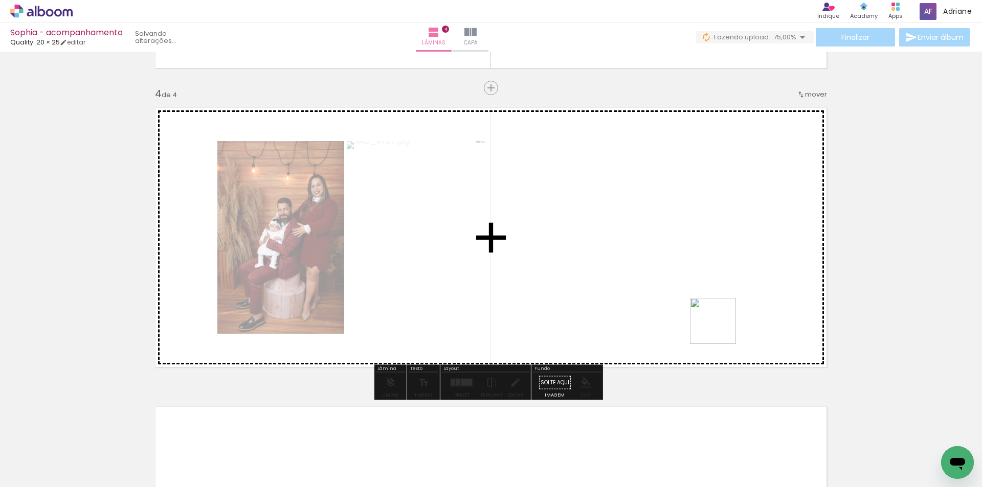
drag, startPoint x: 934, startPoint y: 452, endPoint x: 610, endPoint y: 268, distance: 372.2
click at [610, 268] on quentale-workspace at bounding box center [491, 243] width 982 height 487
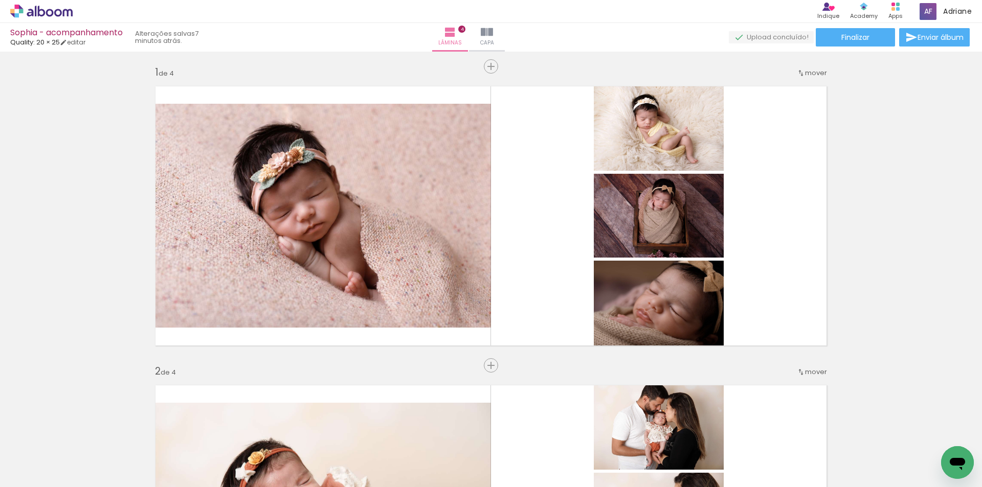
scroll to position [0, 0]
